Goal: Transaction & Acquisition: Purchase product/service

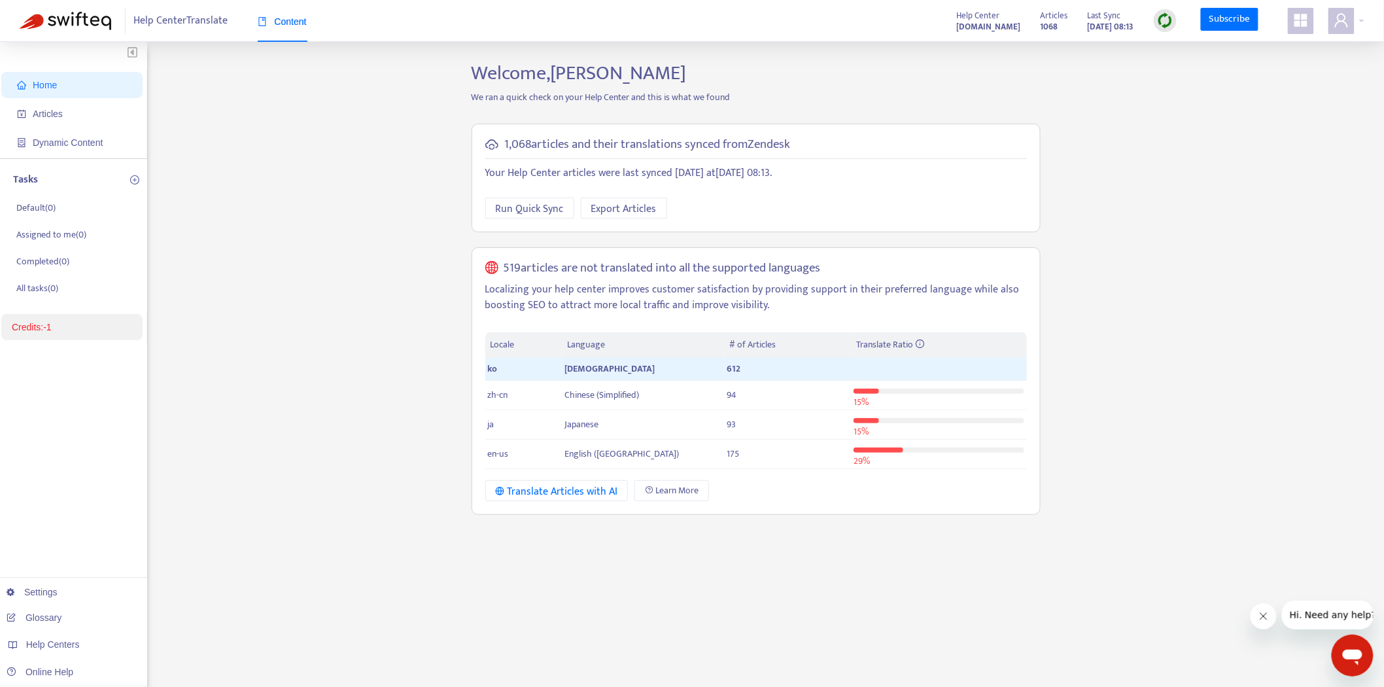
click at [217, 355] on div "Home Articles Dynamic Content Tasks Default ( 0 ) Assigned to me ( 0 ) Complete…" at bounding box center [692, 443] width 1345 height 765
click at [219, 351] on div "Home Articles Dynamic Content Tasks Default ( 0 ) Assigned to me ( 0 ) Complete…" at bounding box center [692, 443] width 1345 height 765
click at [669, 298] on p "Localizing your help center improves customer satisfaction by providing support…" at bounding box center [756, 297] width 542 height 31
drag, startPoint x: 669, startPoint y: 298, endPoint x: 577, endPoint y: 294, distance: 91.6
click at [577, 294] on p "Localizing your help center improves customer satisfaction by providing support…" at bounding box center [756, 297] width 542 height 31
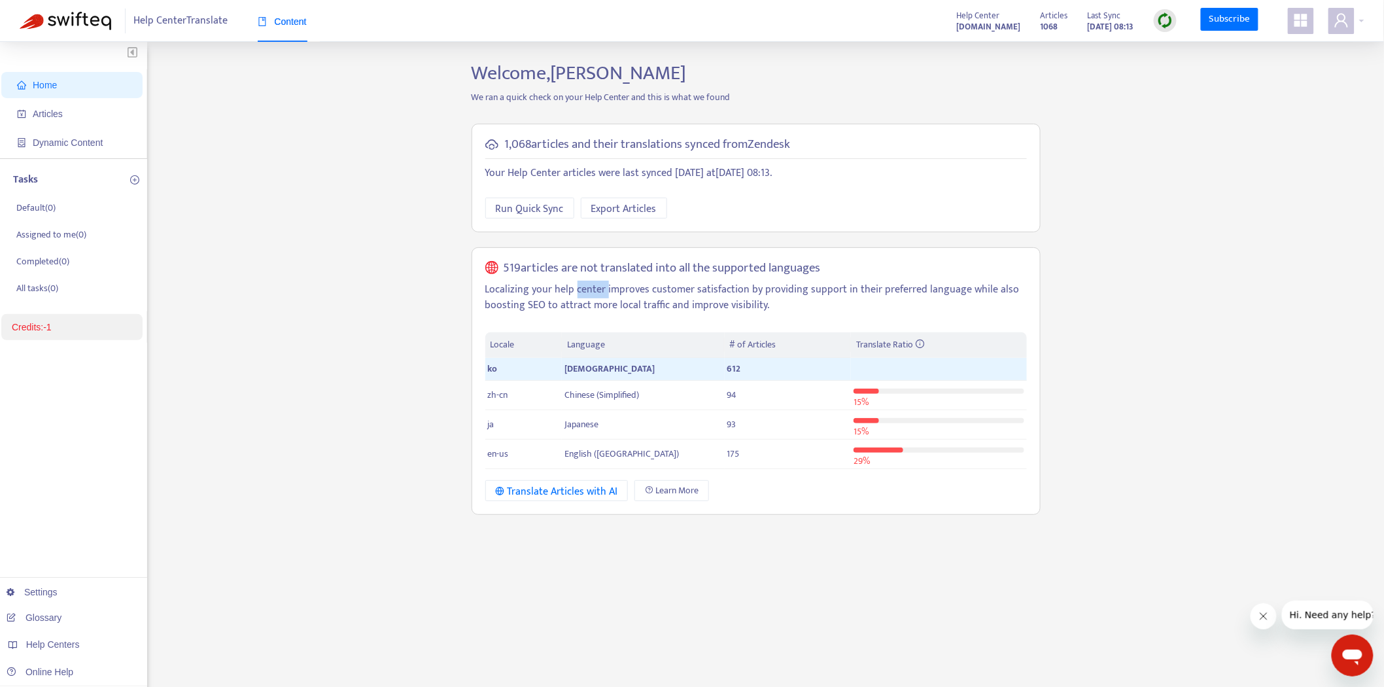
click at [577, 294] on p "Localizing your help center improves customer satisfaction by providing support…" at bounding box center [756, 297] width 542 height 31
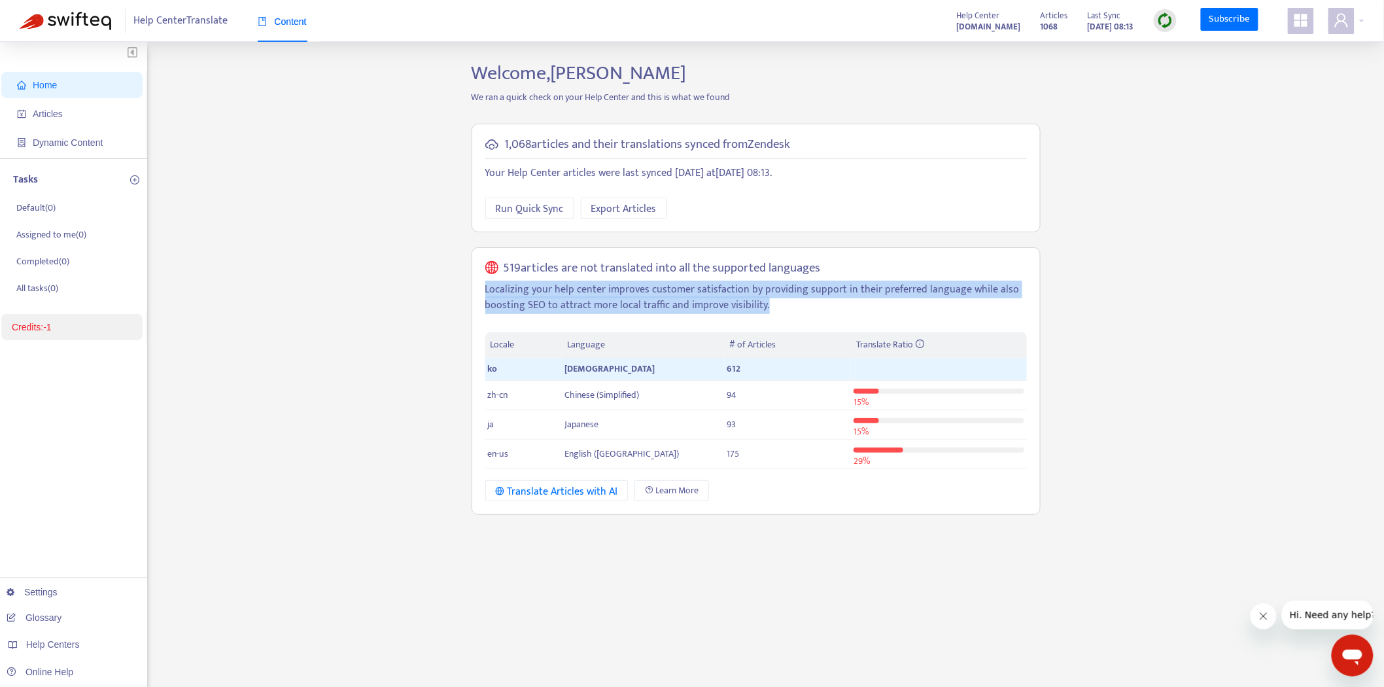
click at [577, 294] on p "Localizing your help center improves customer satisfaction by providing support…" at bounding box center [756, 297] width 542 height 31
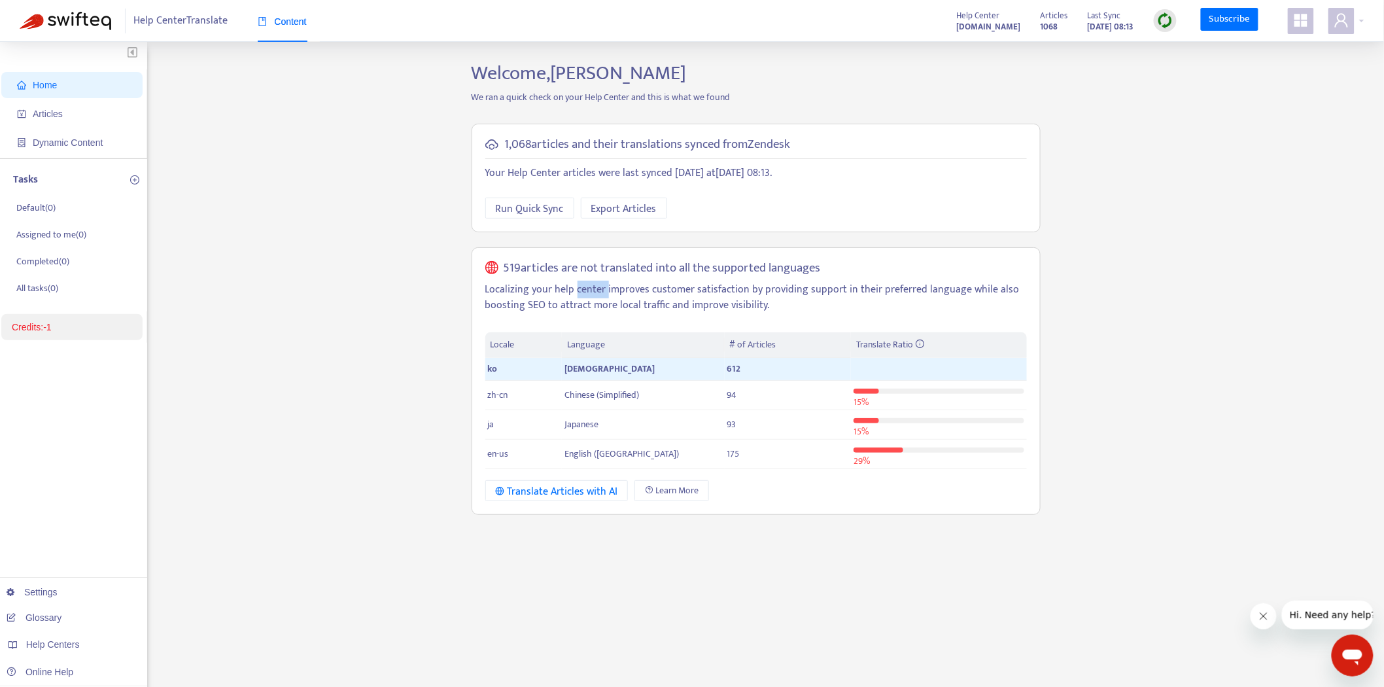
click at [577, 294] on p "Localizing your help center improves customer satisfaction by providing support…" at bounding box center [756, 297] width 542 height 31
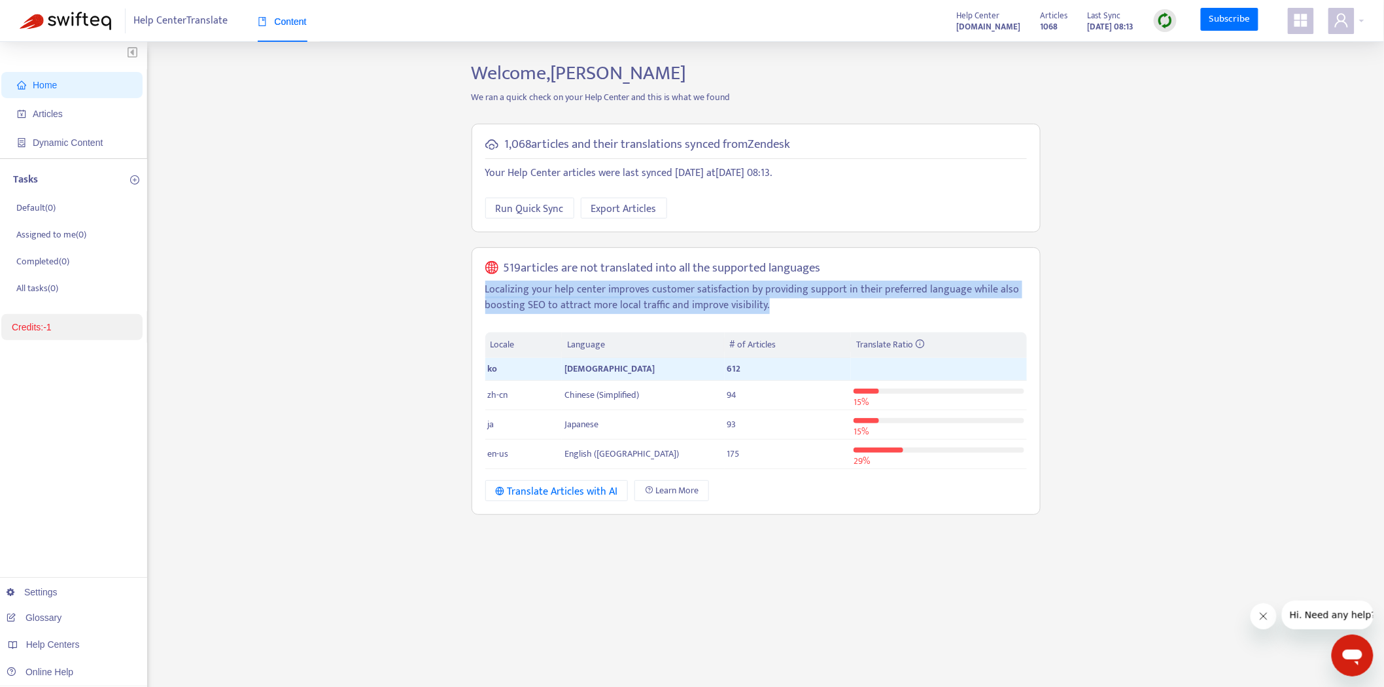
click at [577, 294] on p "Localizing your help center improves customer satisfaction by providing support…" at bounding box center [756, 297] width 542 height 31
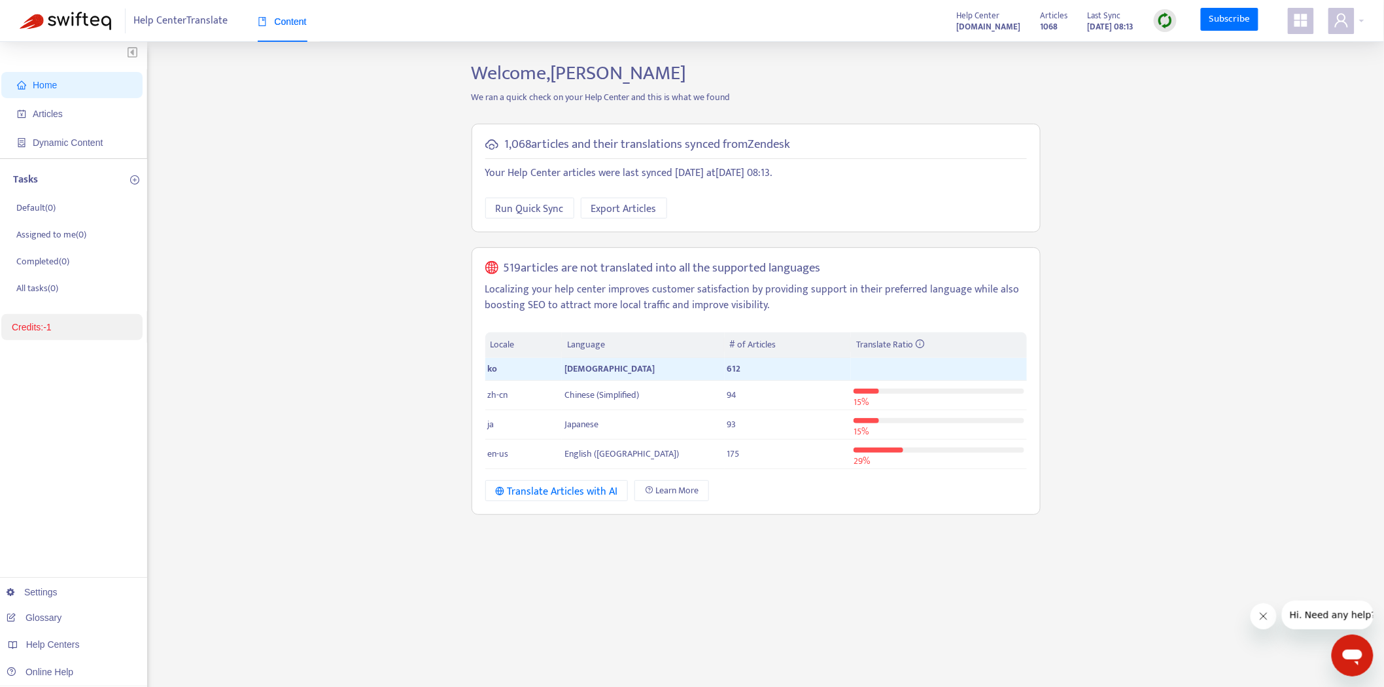
click at [342, 180] on div "Home Articles Dynamic Content Tasks Default ( 0 ) Assigned to me ( 0 ) Complete…" at bounding box center [692, 443] width 1345 height 765
click at [344, 175] on div "Home Articles Dynamic Content Tasks Default ( 0 ) Assigned to me ( 0 ) Complete…" at bounding box center [692, 443] width 1345 height 765
click at [52, 324] on link "Credits: -1" at bounding box center [32, 327] width 40 height 10
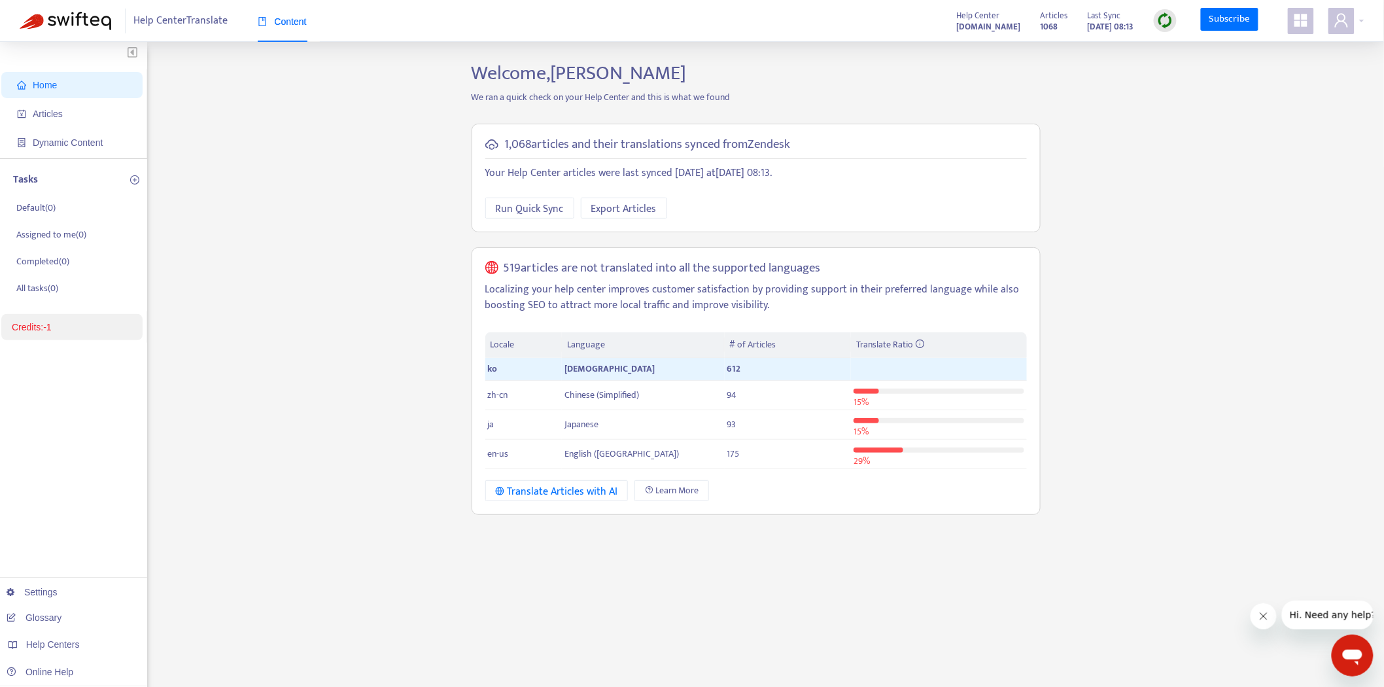
click at [319, 298] on div "Home Articles Dynamic Content Tasks Default ( 0 ) Assigned to me ( 0 ) Complete…" at bounding box center [692, 443] width 1345 height 765
click at [58, 106] on span "Articles" at bounding box center [74, 114] width 115 height 26
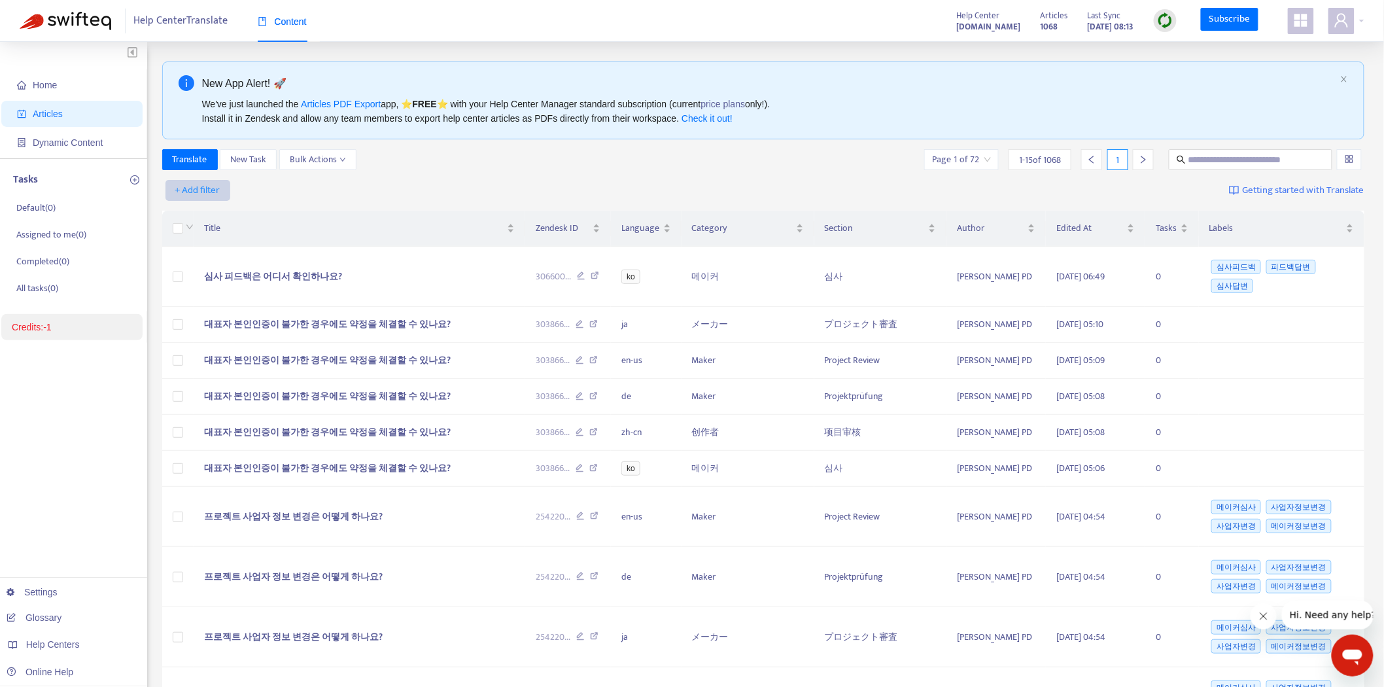
click at [200, 192] on span "+ Add filter" at bounding box center [197, 191] width 45 height 16
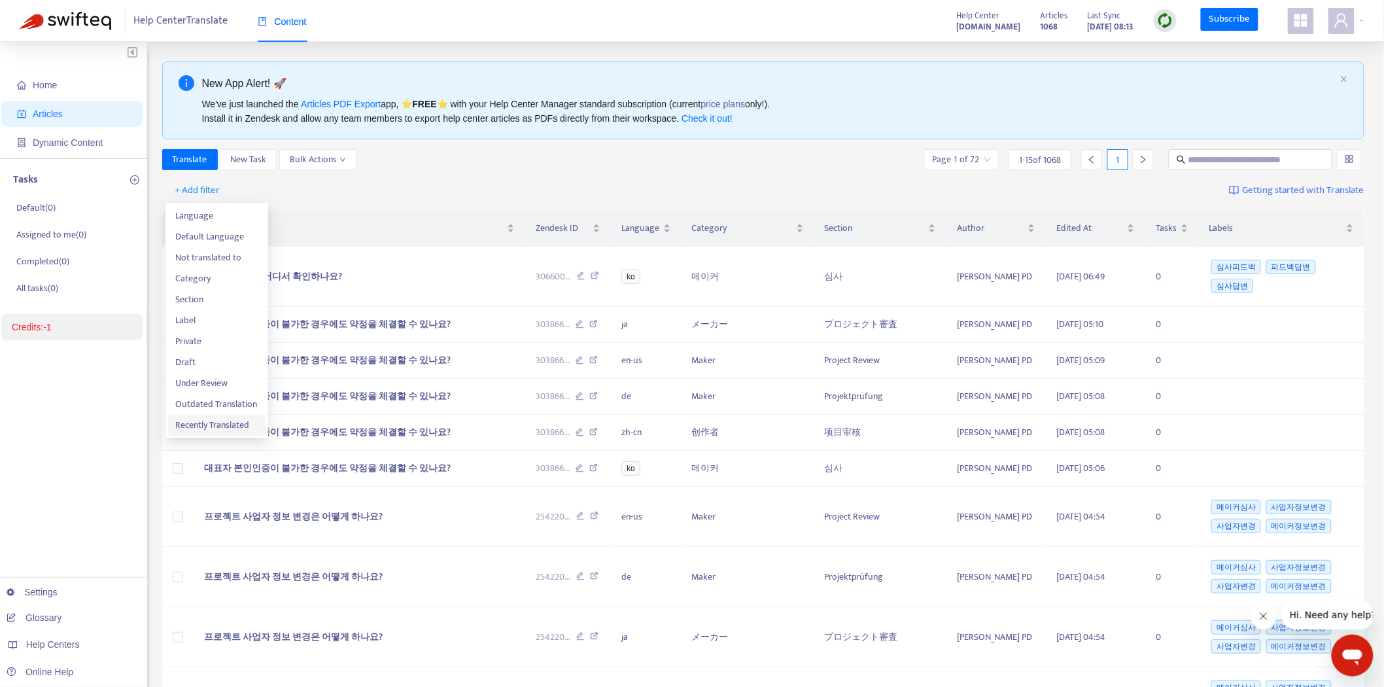
click at [209, 426] on span "Recently Translated" at bounding box center [217, 425] width 82 height 14
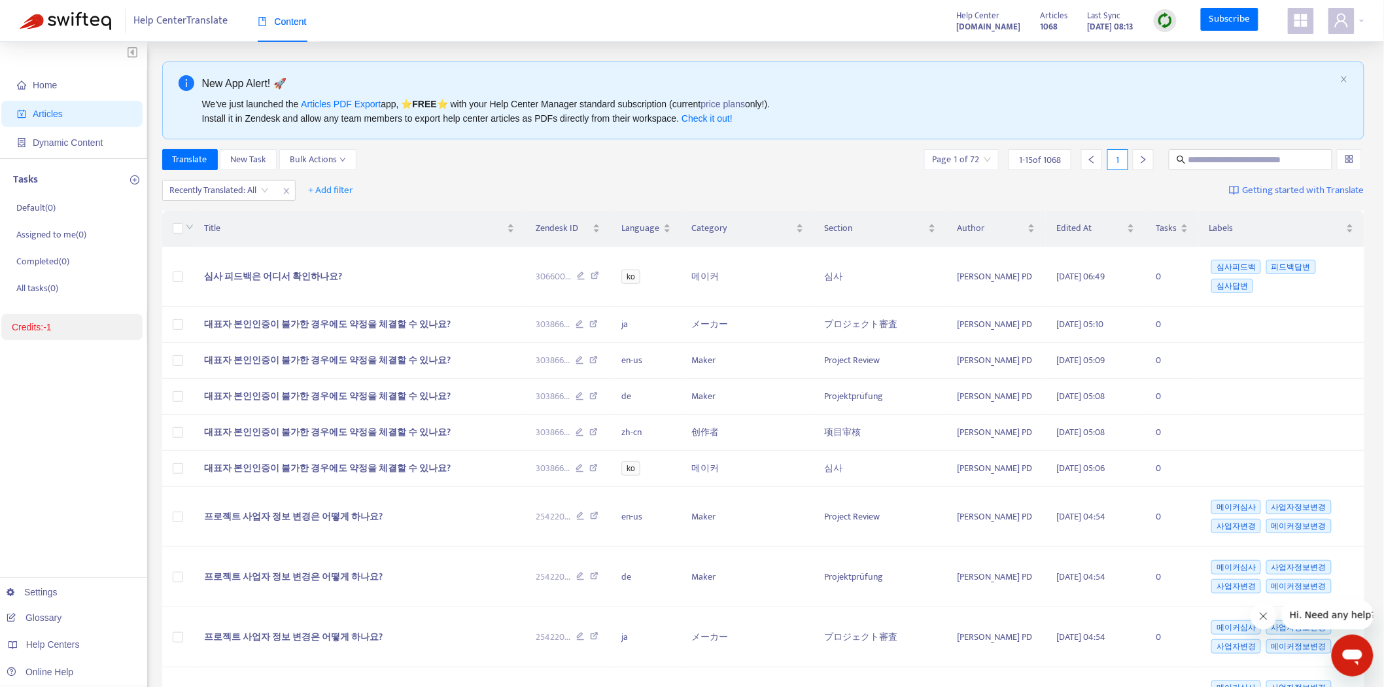
click at [451, 172] on div "Translate New Task Bulk Actions Page 1 of 72 1 - 15 of 1068 1" at bounding box center [763, 162] width 1203 height 26
click at [1341, 24] on icon "user" at bounding box center [1342, 20] width 16 height 16
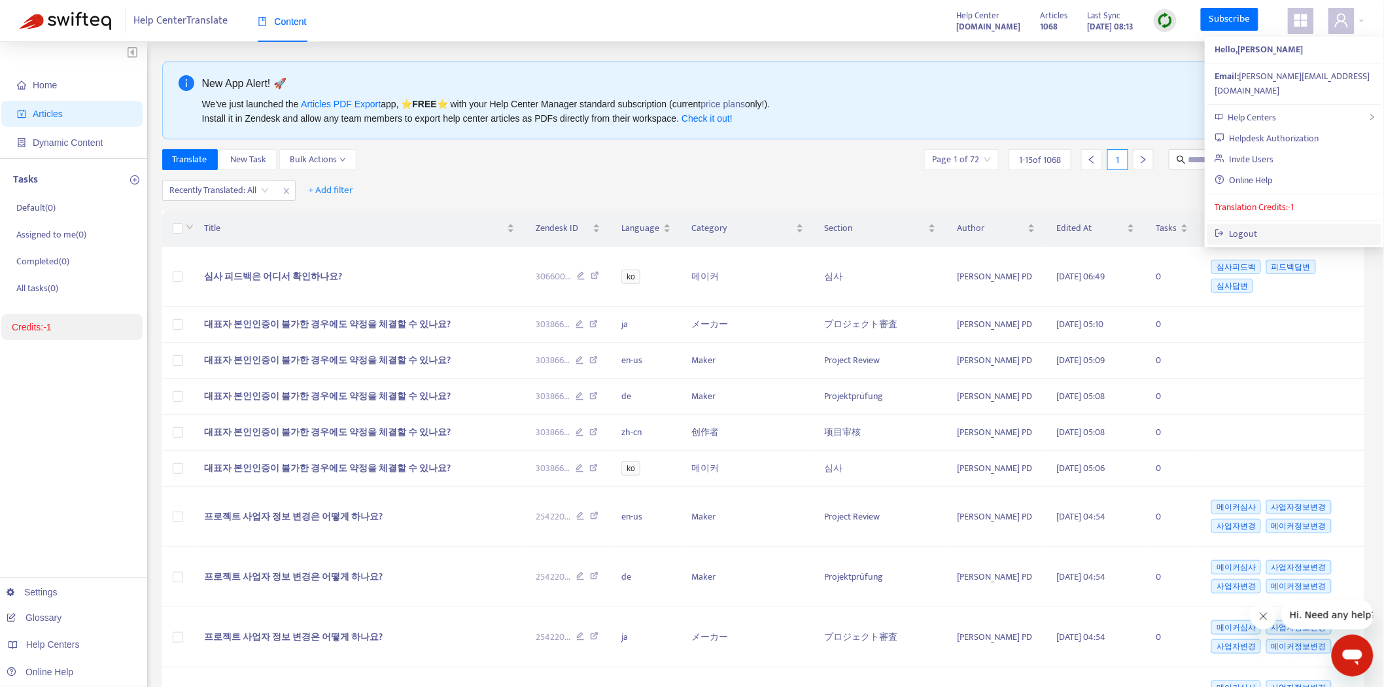
click at [1258, 226] on link "Logout" at bounding box center [1236, 233] width 43 height 15
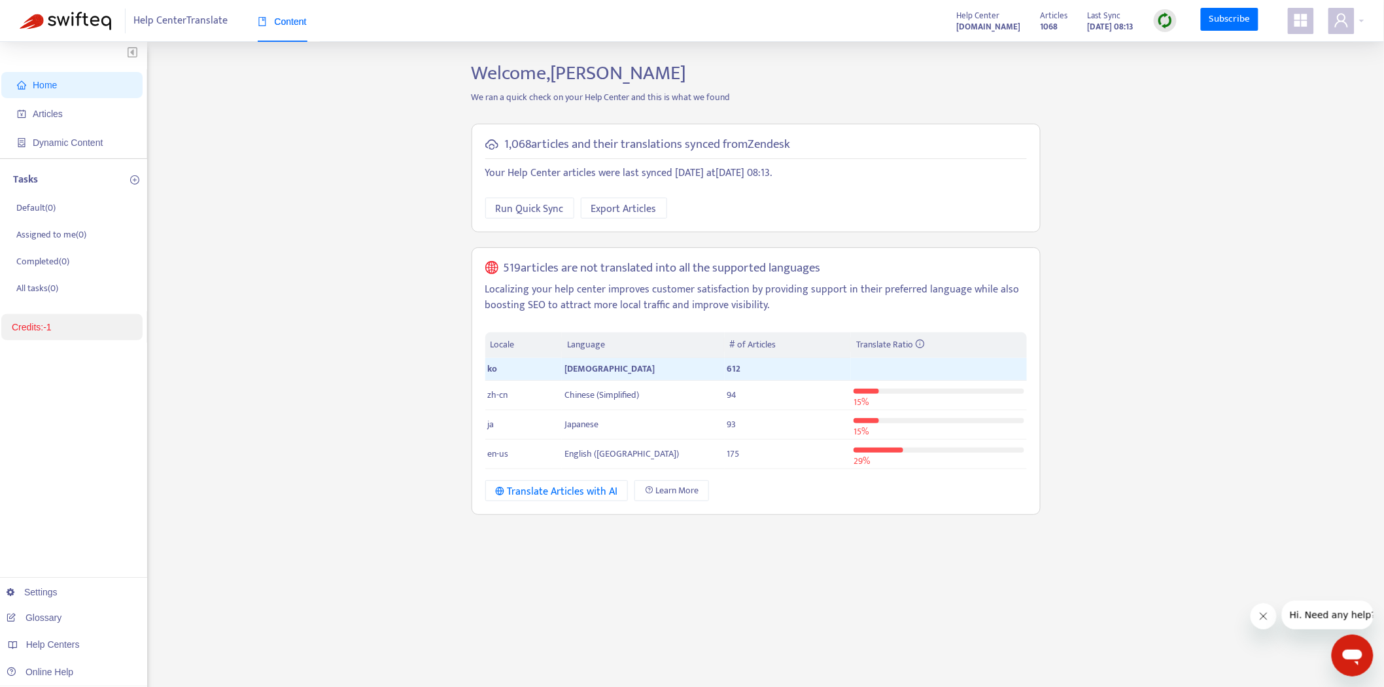
click at [41, 328] on link "Credits: -1" at bounding box center [32, 327] width 40 height 10
